Goal: Information Seeking & Learning: Learn about a topic

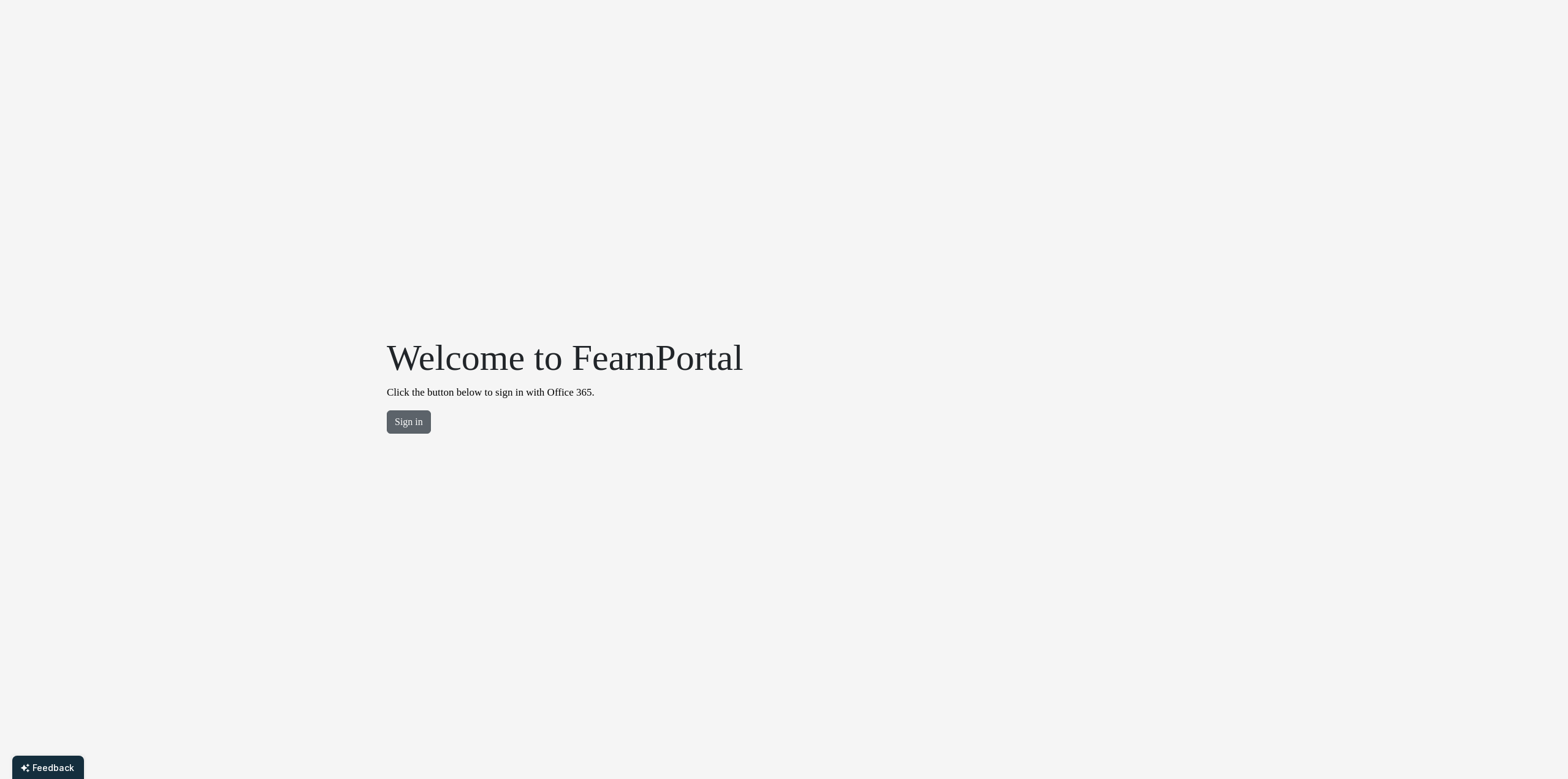
click at [412, 433] on button "Sign in" at bounding box center [408, 422] width 44 height 24
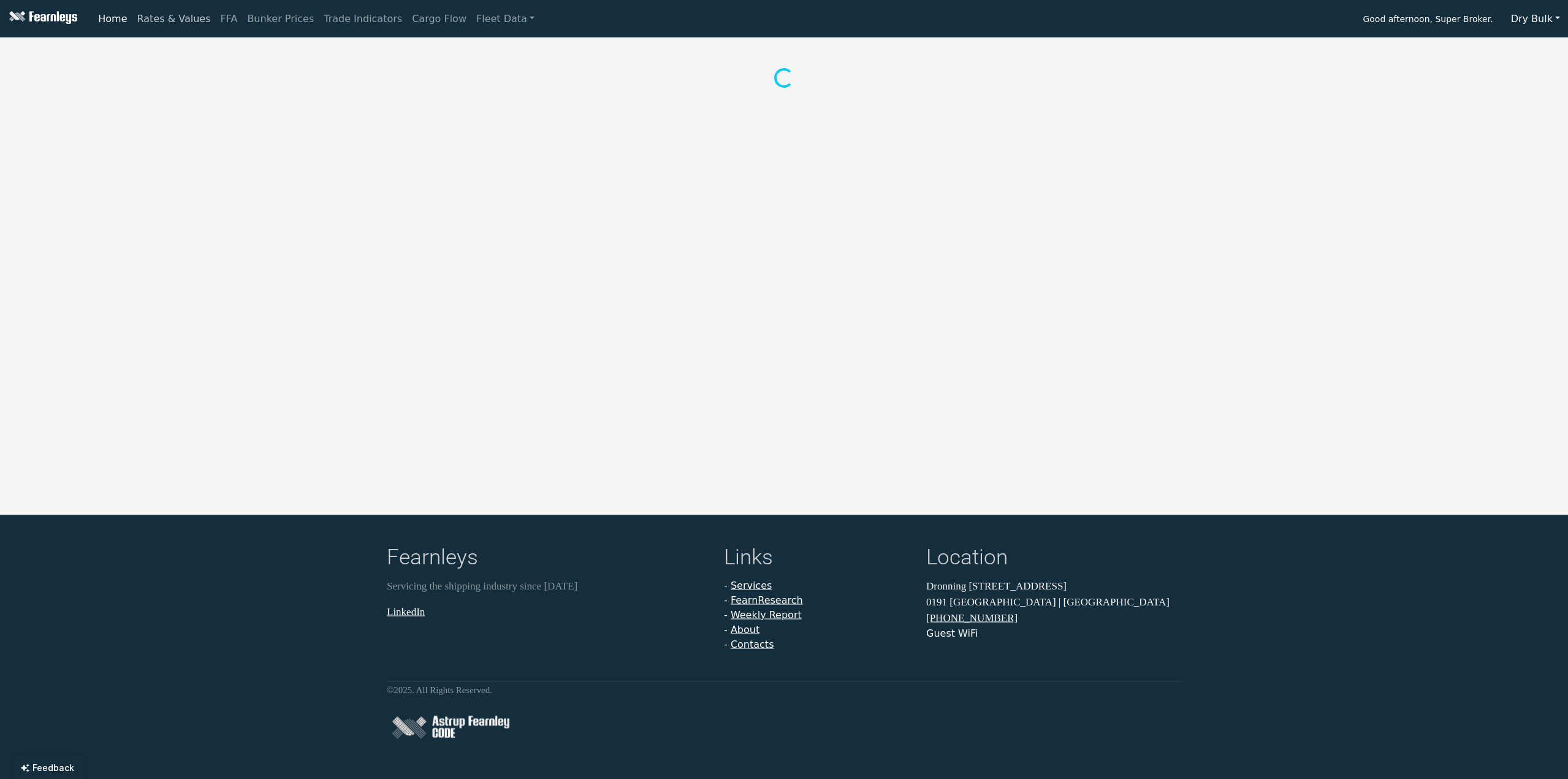
click at [169, 26] on link "Rates & Values" at bounding box center [174, 19] width 83 height 25
click at [99, 31] on nav "Home Rates & Values FFA Bunker Prices Trade Indicators Cargo Flow Fleet Data Go…" at bounding box center [784, 19] width 1568 height 37
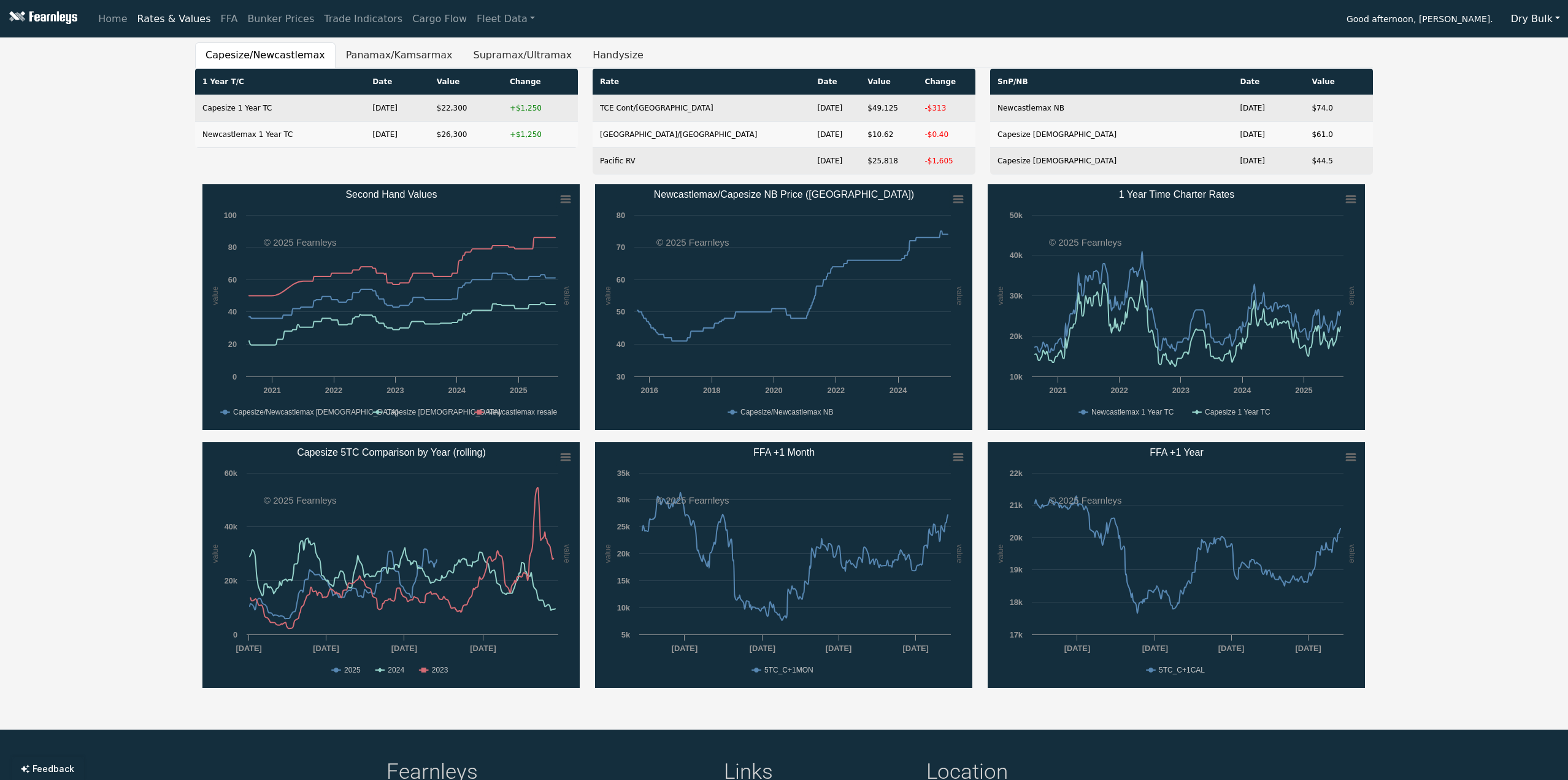
click at [1551, 16] on button "Dry Bulk" at bounding box center [1536, 19] width 65 height 24
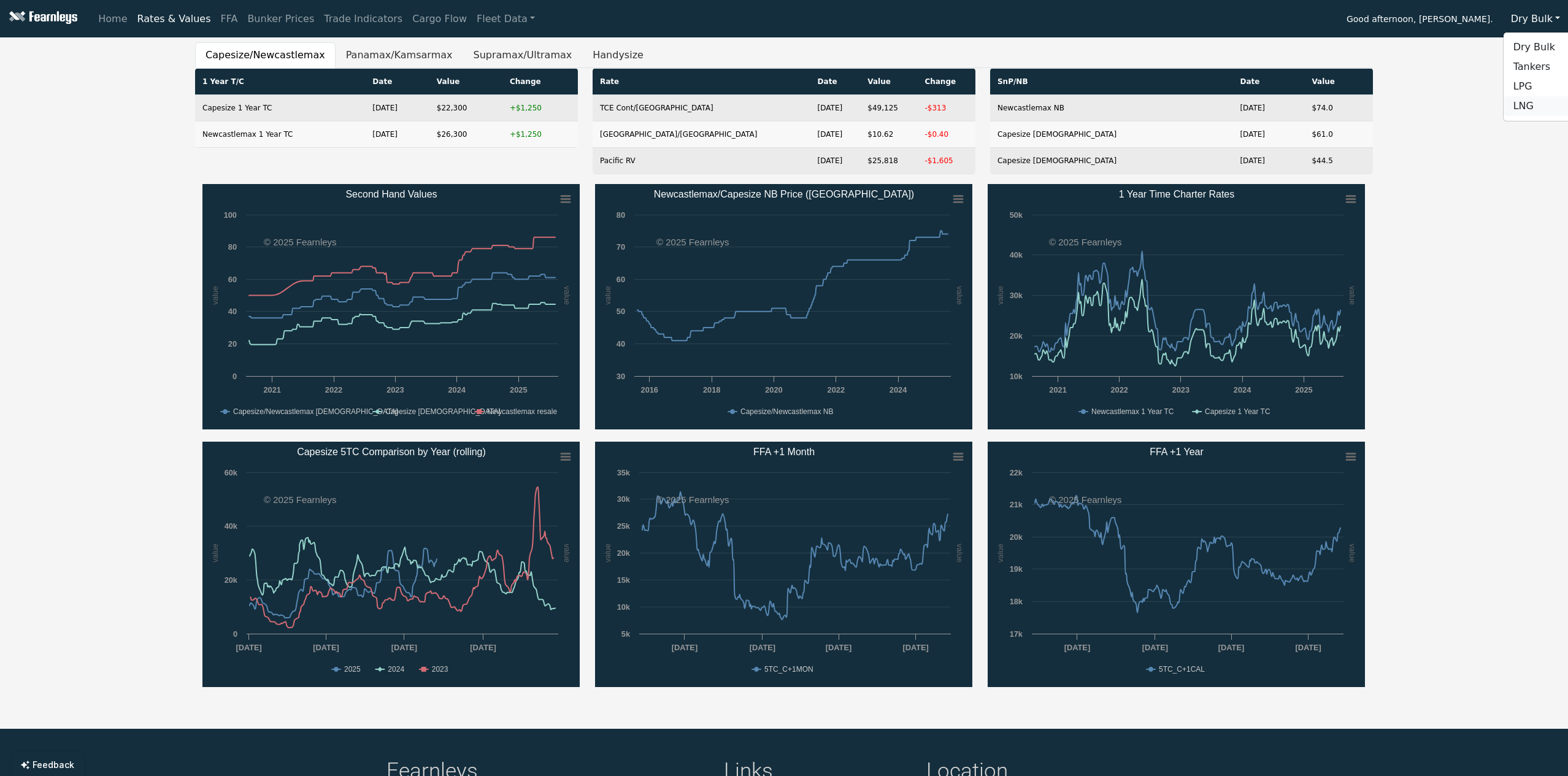
click at [1533, 97] on link "LNG" at bounding box center [1551, 106] width 97 height 20
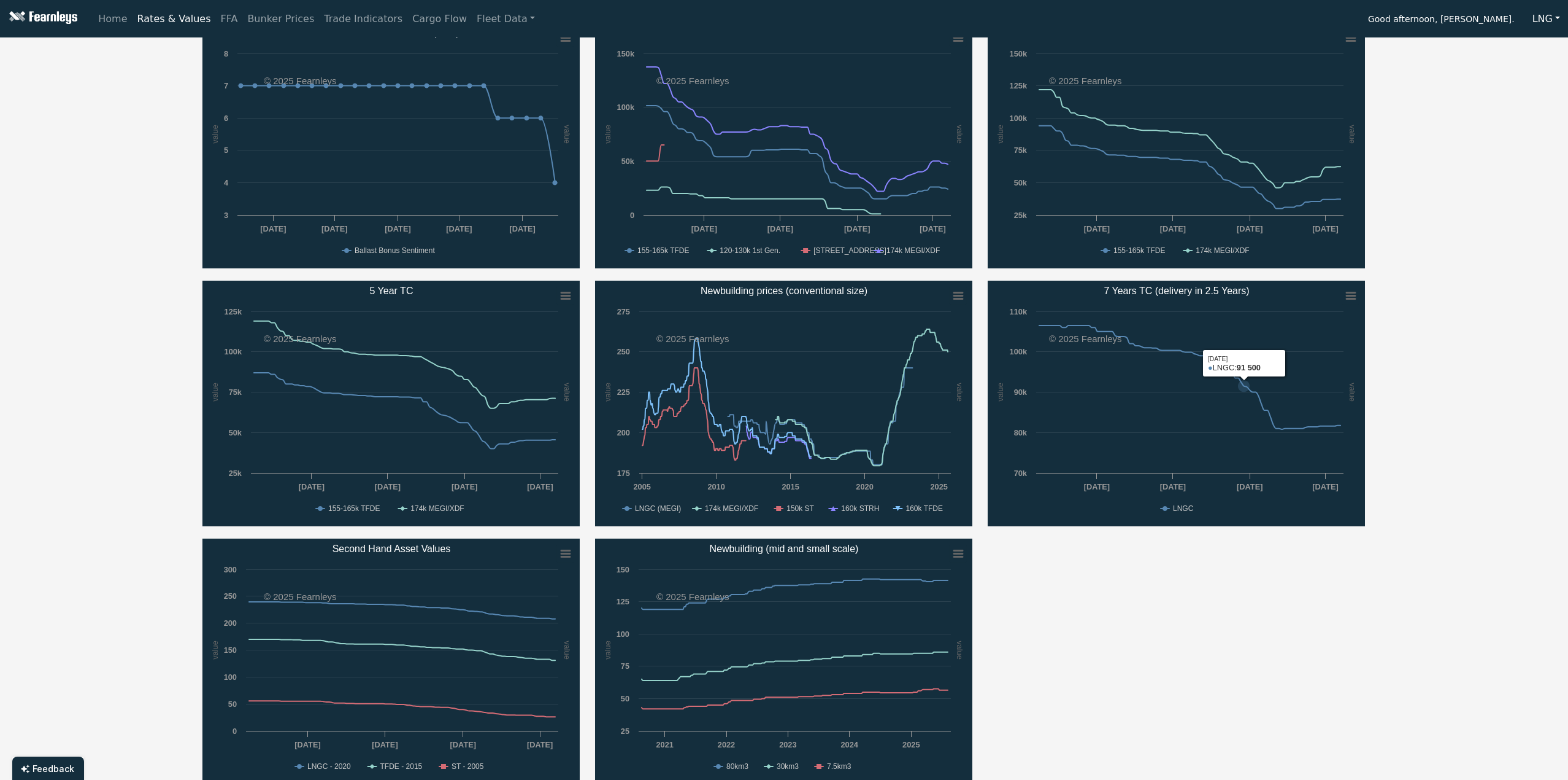
scroll to position [491, 0]
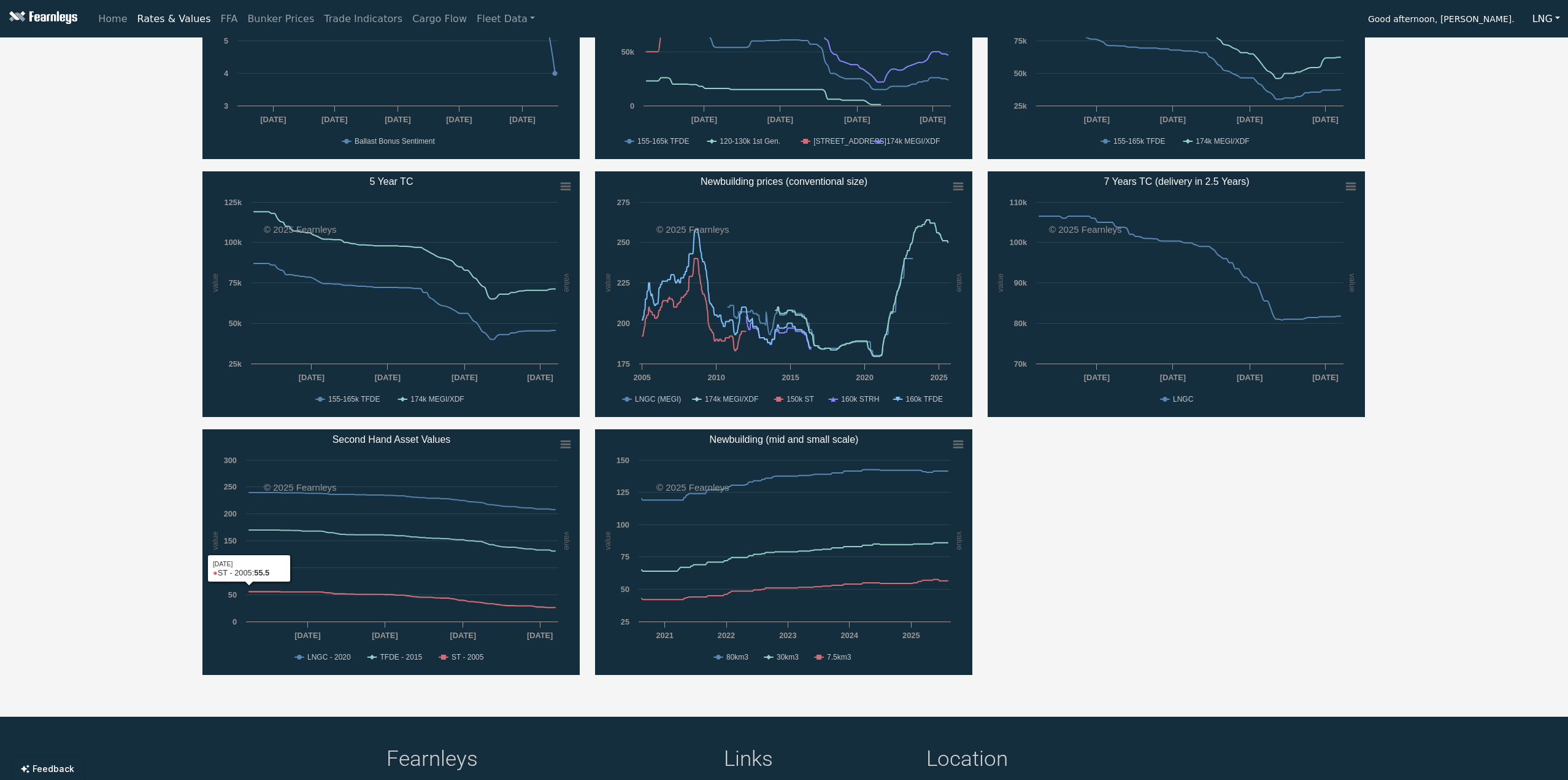
click at [205, 596] on rect "Second Hand Asset Values" at bounding box center [391, 552] width 377 height 246
drag, startPoint x: 215, startPoint y: 669, endPoint x: 774, endPoint y: 651, distance: 559.3
click at [257, 668] on rect "Second Hand Asset Values" at bounding box center [391, 552] width 377 height 246
drag, startPoint x: 863, startPoint y: 661, endPoint x: 674, endPoint y: 658, distance: 189.0
click at [674, 658] on rect "Newbuilding (mid and small scale)" at bounding box center [784, 552] width 377 height 246
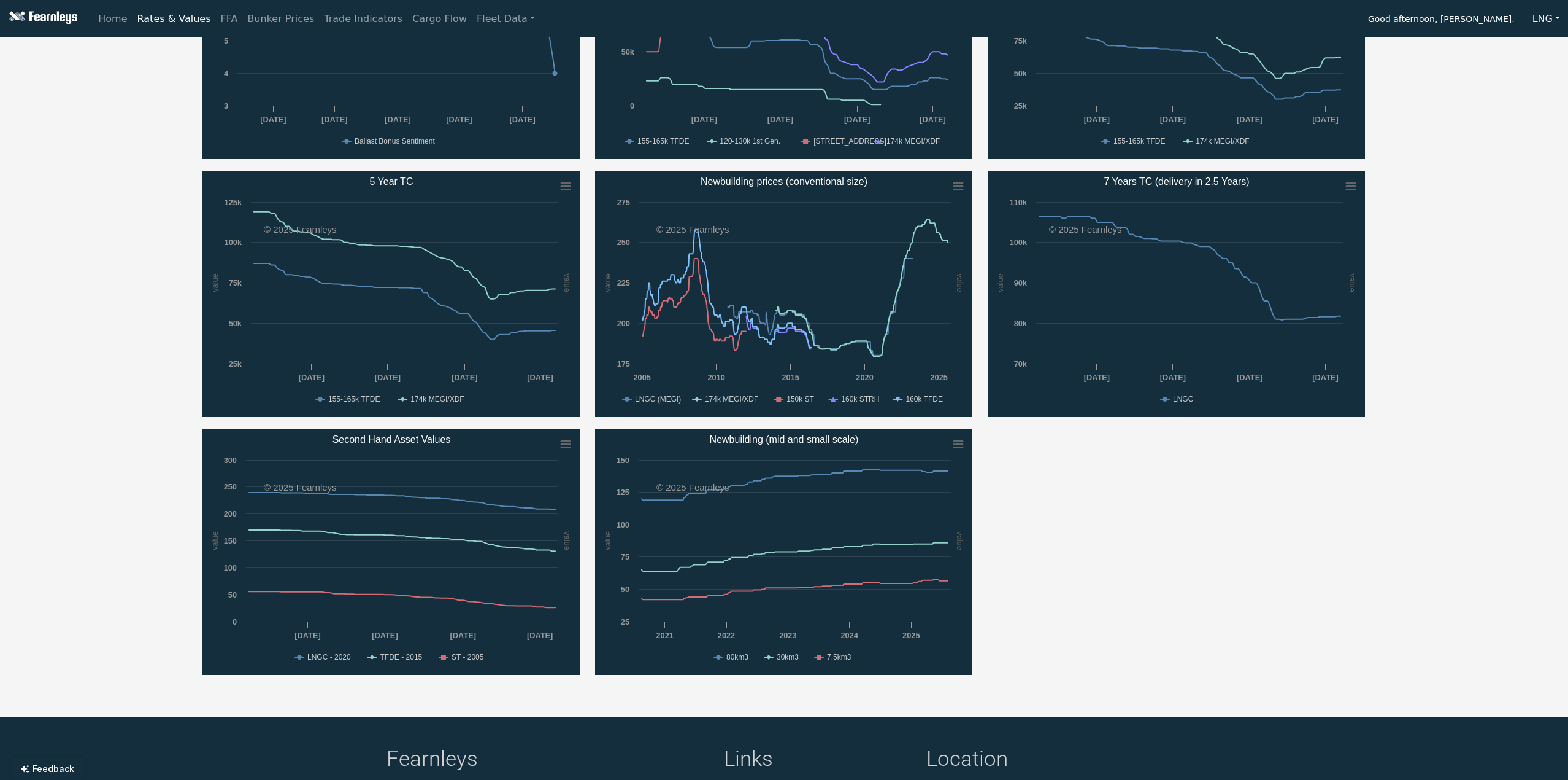
click at [674, 658] on rect "Newbuilding (mid and small scale)" at bounding box center [784, 552] width 377 height 246
drag, startPoint x: 653, startPoint y: 636, endPoint x: 857, endPoint y: 636, distance: 204.0
click at [851, 636] on icon "Created with Highcharts 11.4.8 value value Chart context menu Newbuilding (mid …" at bounding box center [784, 552] width 377 height 246
click at [876, 636] on rect "Newbuilding (mid and small scale)" at bounding box center [784, 552] width 377 height 246
click at [565, 439] on rect "Second Hand Asset Values" at bounding box center [565, 444] width 17 height 17
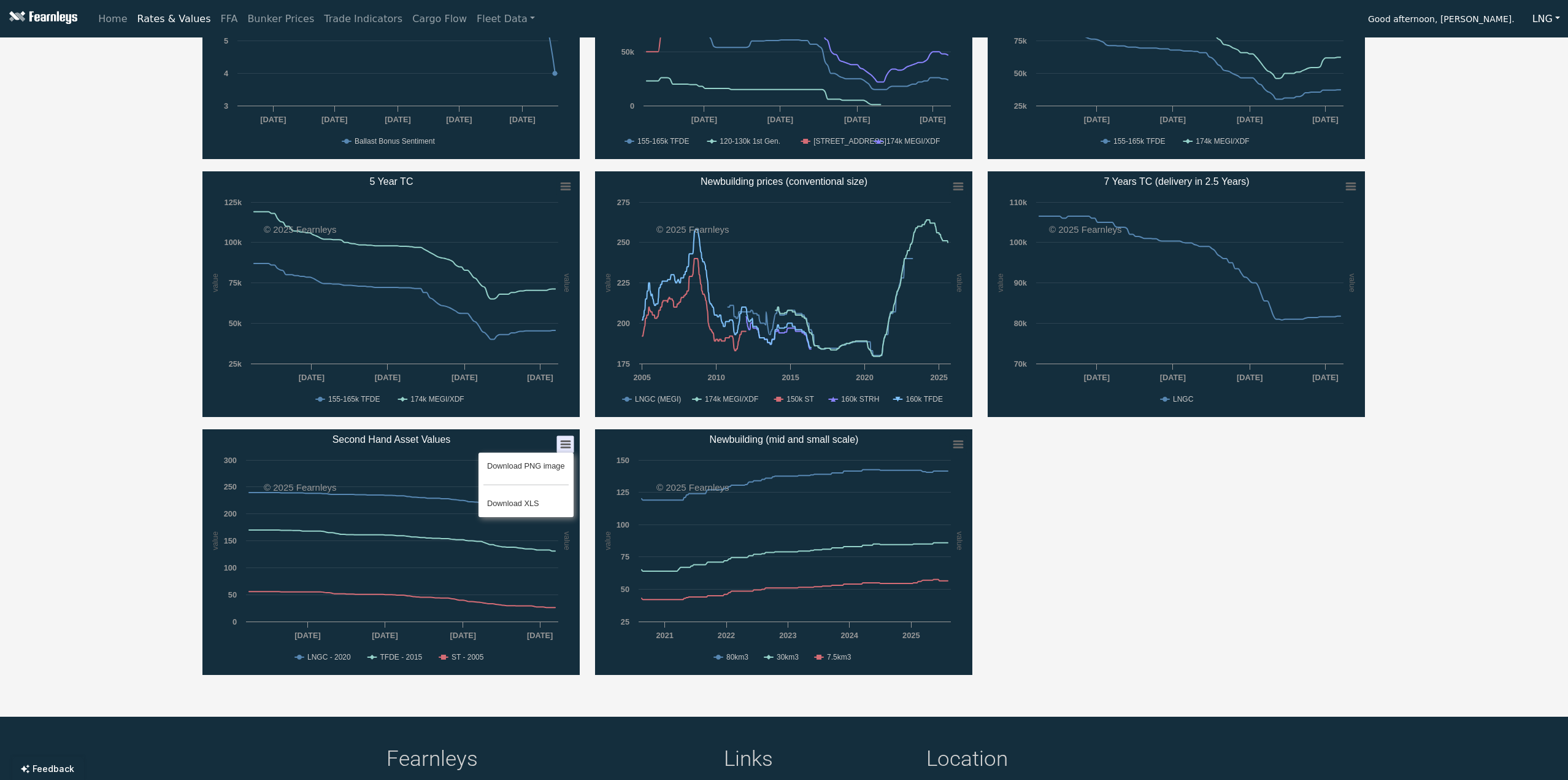
click at [518, 513] on ul "Download PNG image Download XLS" at bounding box center [525, 485] width 95 height 65
click at [558, 436] on icon "Created with Highcharts 11.4.8 value value Chart context menu Second Hand Asset…" at bounding box center [391, 552] width 377 height 246
click at [563, 446] on g "Chart context menu" at bounding box center [565, 444] width 17 height 17
click at [523, 500] on li "Download XLS" at bounding box center [525, 503] width 85 height 17
click at [943, 454] on rect "Newbuilding (mid and small scale)" at bounding box center [784, 552] width 377 height 246
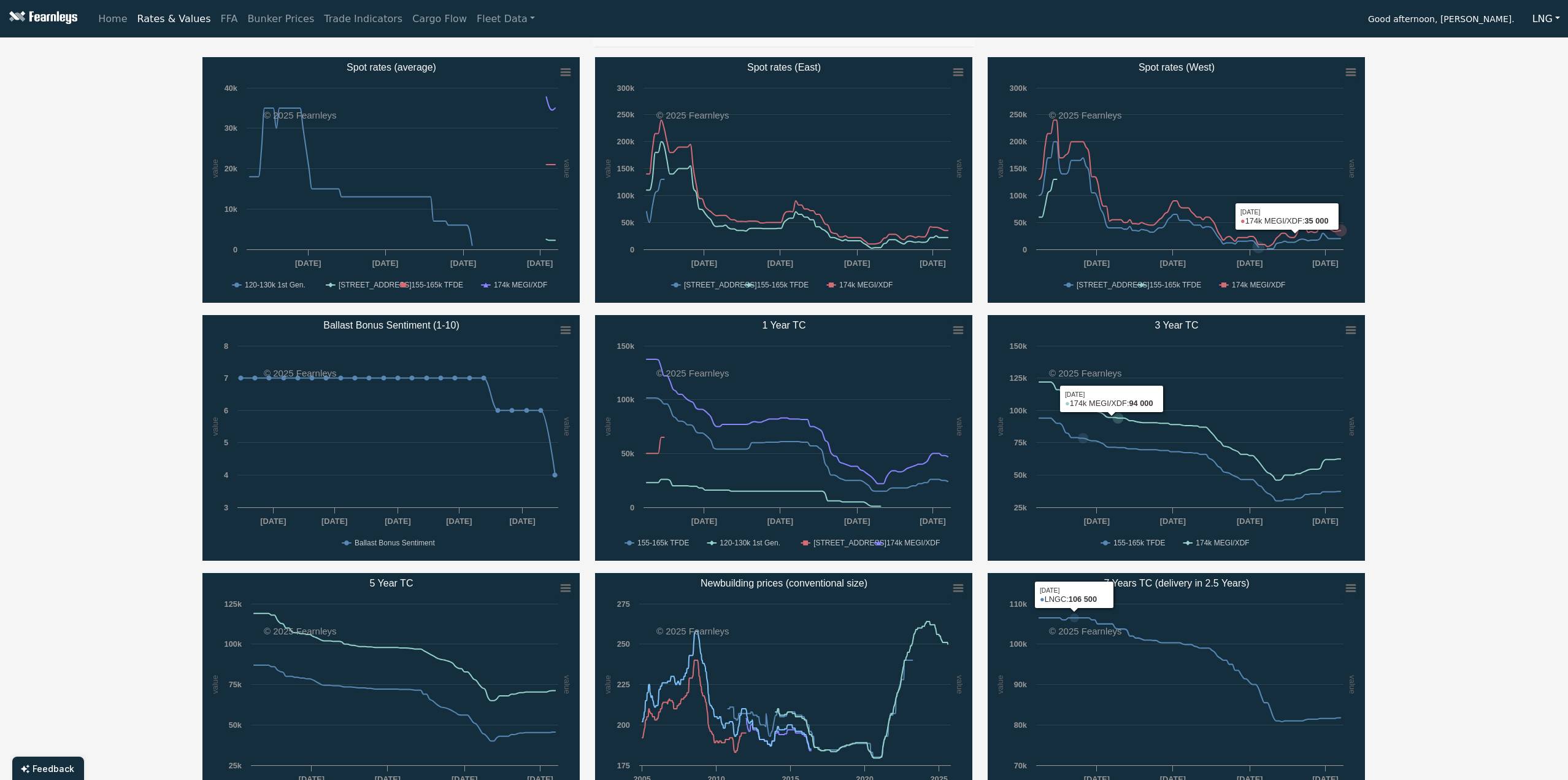
scroll to position [0, 0]
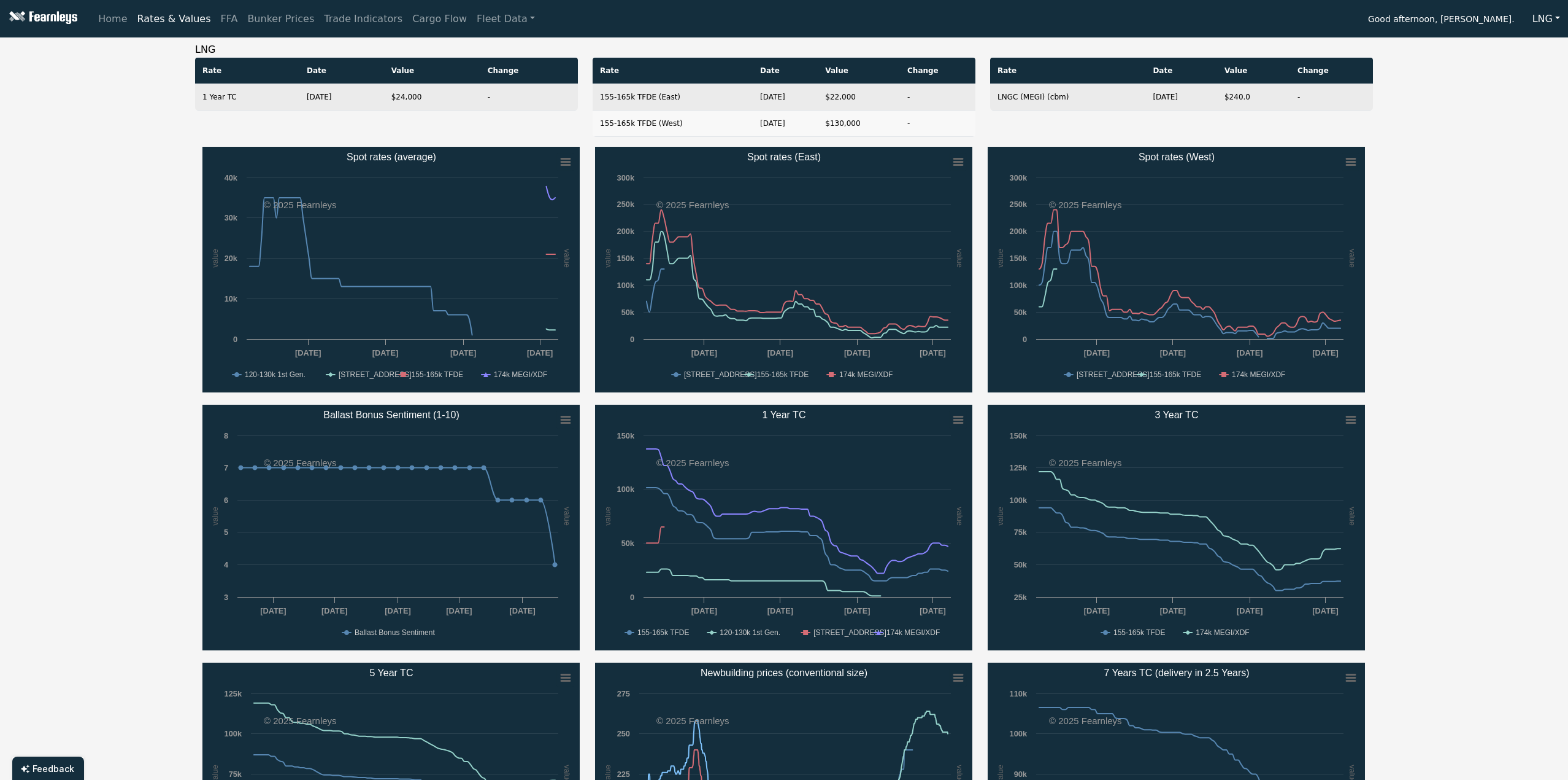
click at [1547, 11] on button "LNG" at bounding box center [1546, 19] width 43 height 24
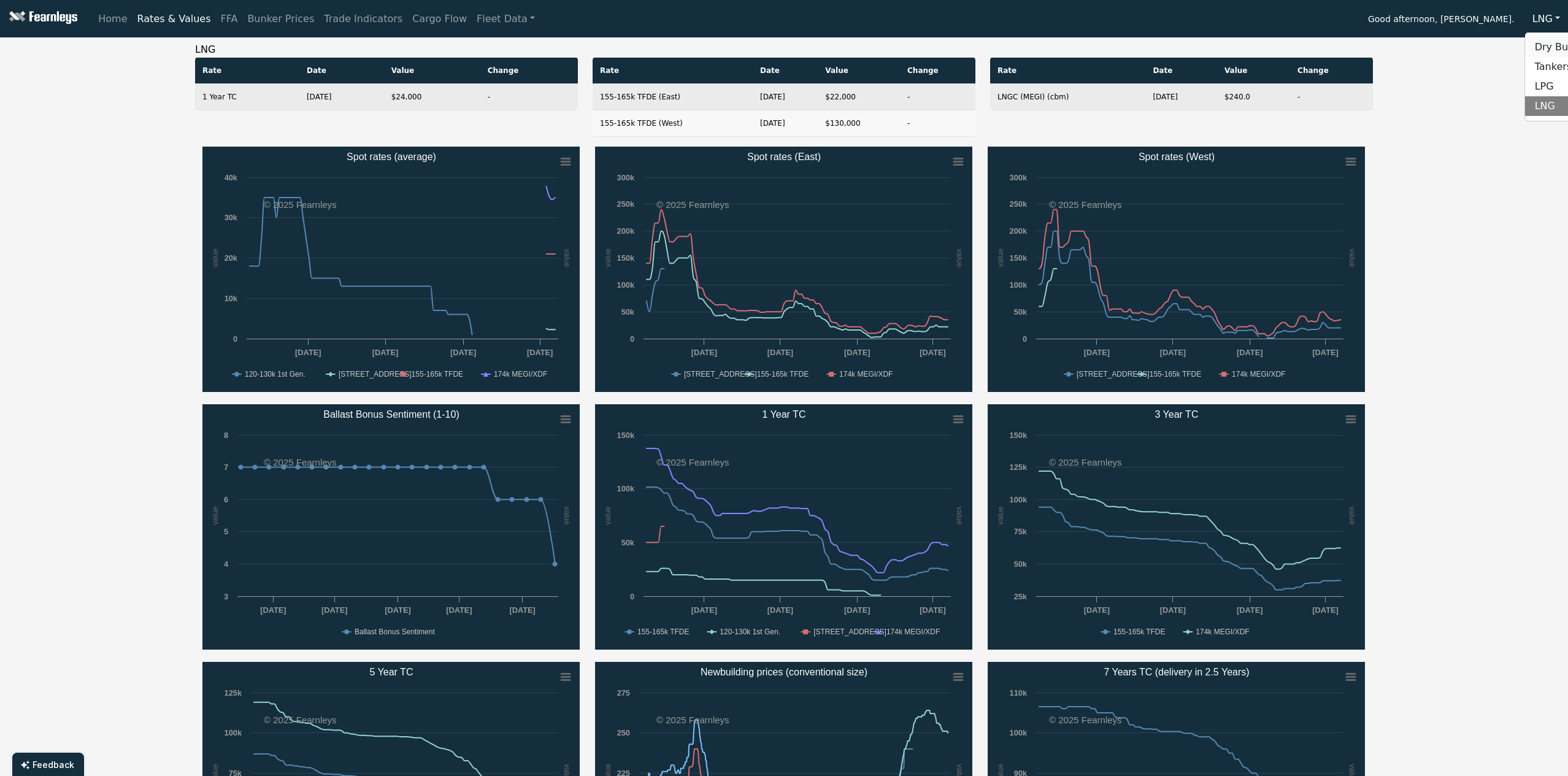
click at [1552, 48] on link "Dry Bulk" at bounding box center [1573, 47] width 97 height 20
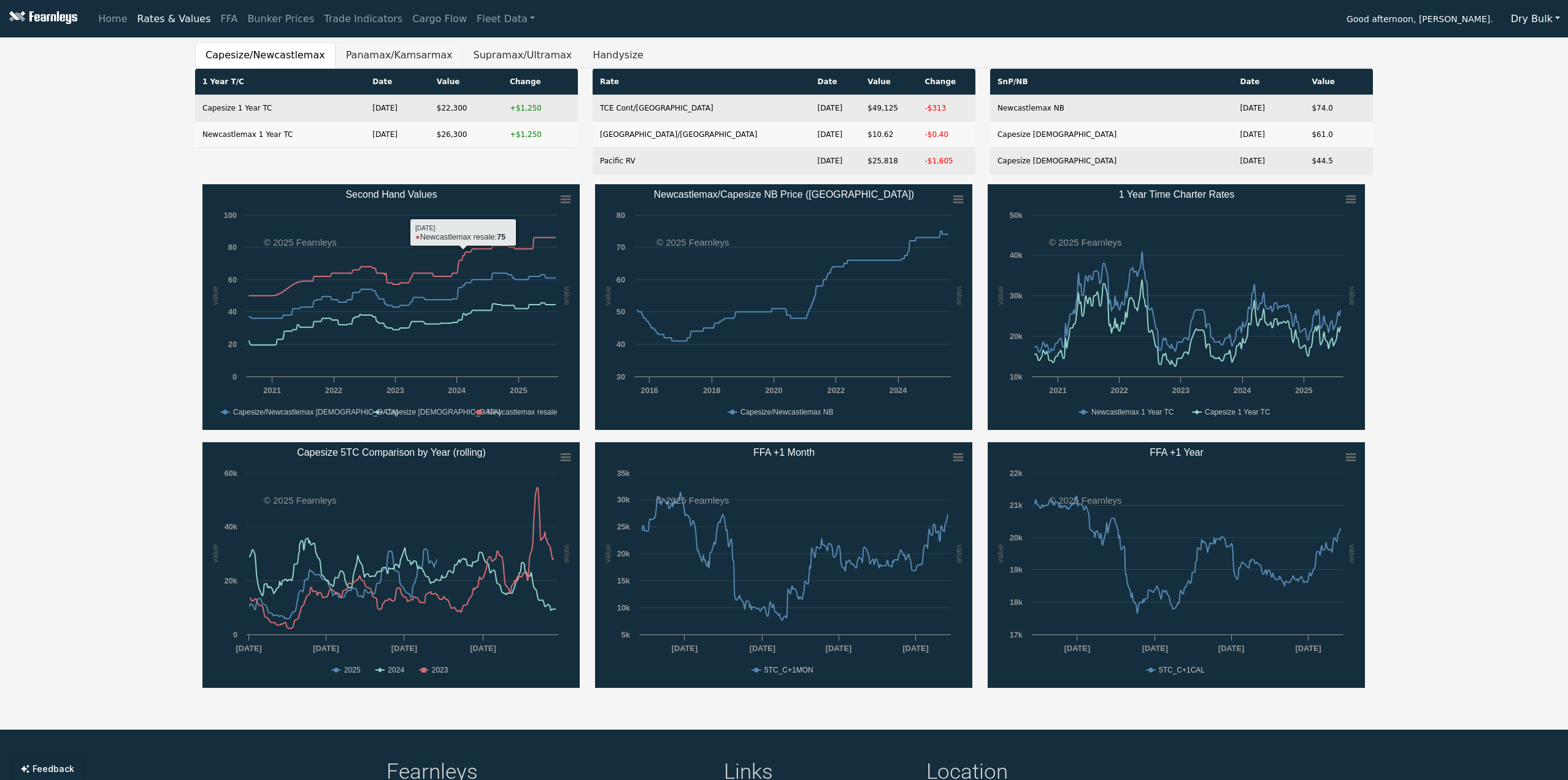
click at [336, 63] on button "Panamax/Kamsarmax" at bounding box center [400, 55] width 128 height 26
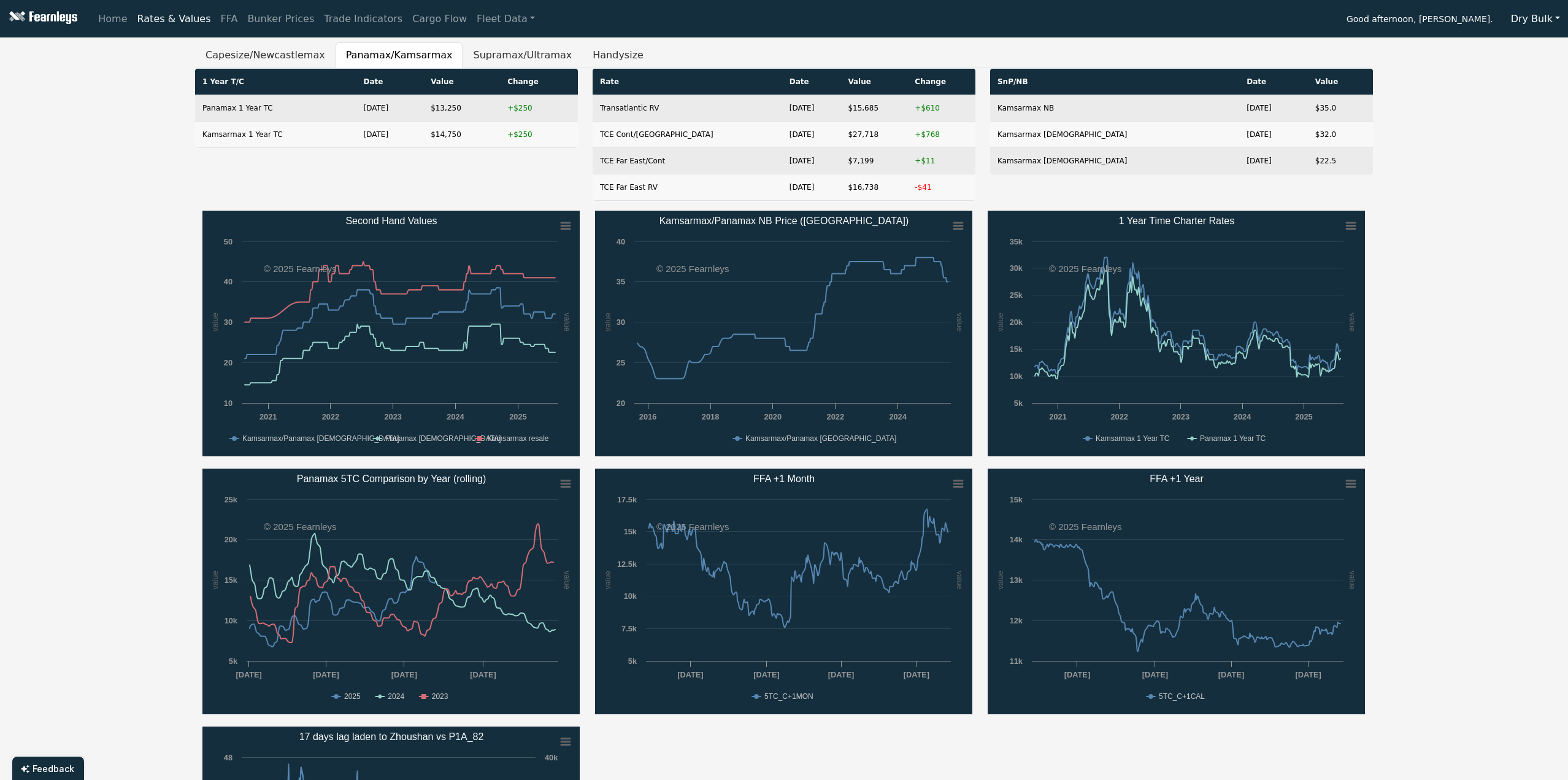
click at [129, 399] on div "Capesize/[GEOGRAPHIC_DATA] Panamax/Kamsarmax Supramax/Ultramax Handysize 1 Year…" at bounding box center [784, 513] width 1568 height 942
click at [1541, 20] on button "Dry Bulk" at bounding box center [1536, 19] width 65 height 24
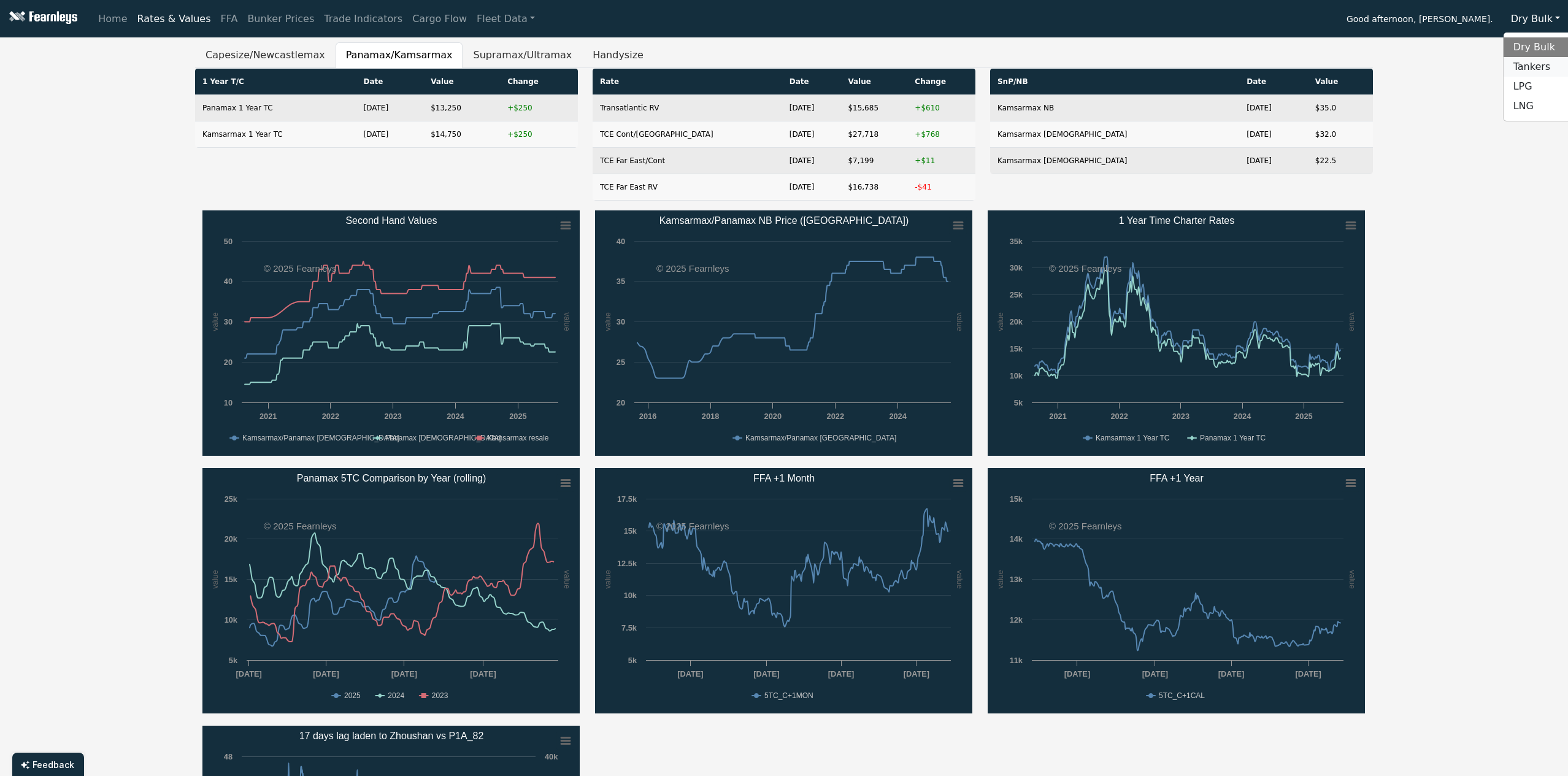
click at [1551, 69] on link "Tankers" at bounding box center [1551, 67] width 97 height 20
